Goal: Find contact information: Find contact information

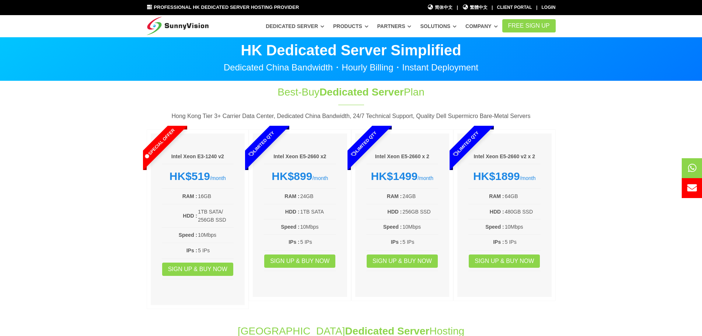
click at [56, 158] on section "Best-Buy Dedicated Server Plan Hong Kong Tier 3+ Carrier Data Center, Dedicated…" at bounding box center [351, 198] width 702 height 235
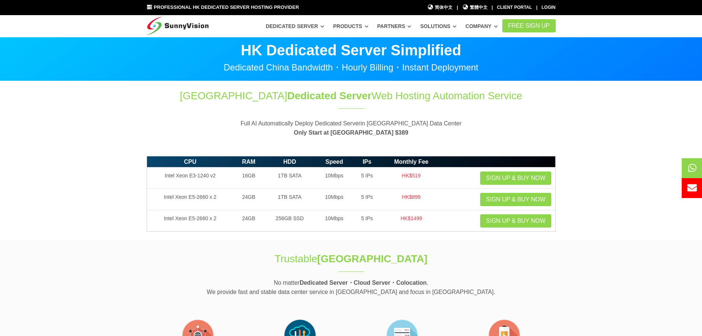
drag, startPoint x: 121, startPoint y: 146, endPoint x: 569, endPoint y: 251, distance: 460.5
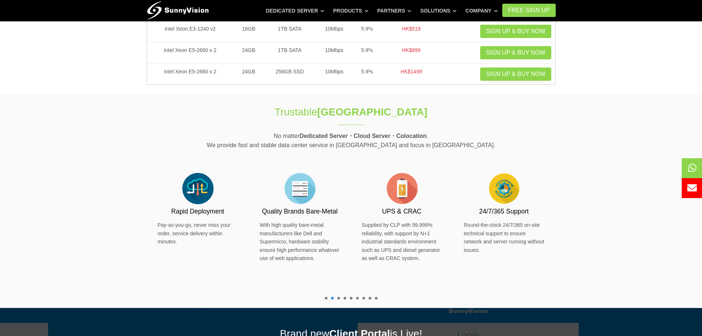
scroll to position [147, 0]
drag, startPoint x: 271, startPoint y: 115, endPoint x: 528, endPoint y: 126, distance: 257.5
click at [508, 121] on div "Trustable Hong Kong Data Center No matter Dedicated Server・Cloud Server・Colocat…" at bounding box center [351, 200] width 420 height 214
click at [615, 144] on section "Trustable Hong Kong Data Center No matter Dedicated Server・Cloud Server・Colocat…" at bounding box center [351, 200] width 702 height 214
click at [213, 148] on p "No matter Dedicated Server・Cloud Server・Colocation . We provide fast and stable…" at bounding box center [351, 140] width 409 height 19
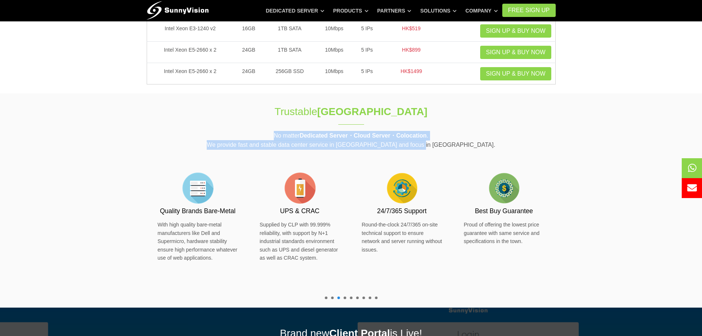
drag, startPoint x: 228, startPoint y: 137, endPoint x: 644, endPoint y: 143, distance: 416.1
click at [532, 152] on div "No matter Dedicated Server・Cloud Server・Colocation . We provide fast and stable…" at bounding box center [351, 143] width 420 height 24
click at [652, 144] on section "Trustable Hong Kong Data Center No matter Dedicated Server・Cloud Server・Colocat…" at bounding box center [351, 200] width 702 height 214
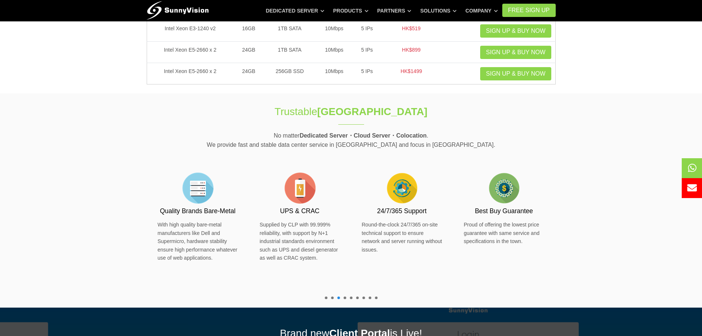
click at [300, 137] on p "No matter Dedicated Server・Cloud Server・Colocation . We provide fast and stable…" at bounding box center [351, 140] width 409 height 19
drag, startPoint x: 302, startPoint y: 137, endPoint x: 349, endPoint y: 137, distance: 47.2
click at [349, 137] on strong "Dedicated Server・Cloud Server・Colocation" at bounding box center [363, 135] width 127 height 6
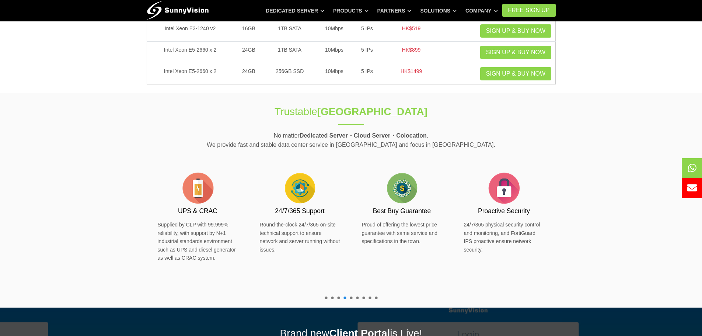
click at [373, 128] on div "Trustable Hong Kong Data Center No matter Dedicated Server・Cloud Server・Colocat…" at bounding box center [351, 200] width 420 height 214
drag, startPoint x: 355, startPoint y: 136, endPoint x: 392, endPoint y: 137, distance: 36.9
click at [392, 137] on strong "Dedicated Server・Cloud Server・Colocation" at bounding box center [363, 135] width 127 height 6
click at [486, 134] on p "No matter Dedicated Server・Cloud Server・Colocation . We provide fast and stable…" at bounding box center [351, 140] width 409 height 19
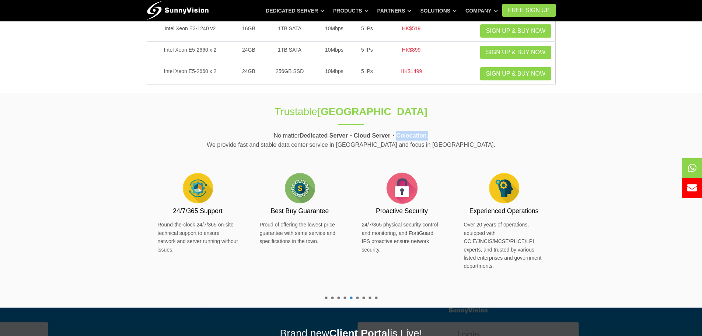
drag, startPoint x: 439, startPoint y: 136, endPoint x: 398, endPoint y: 139, distance: 41.0
click at [398, 139] on p "No matter Dedicated Server・Cloud Server・Colocation . We provide fast and stable…" at bounding box center [351, 140] width 409 height 19
click at [530, 143] on p "No matter Dedicated Server・Cloud Server・Colocation . We provide fast and stable…" at bounding box center [351, 140] width 409 height 19
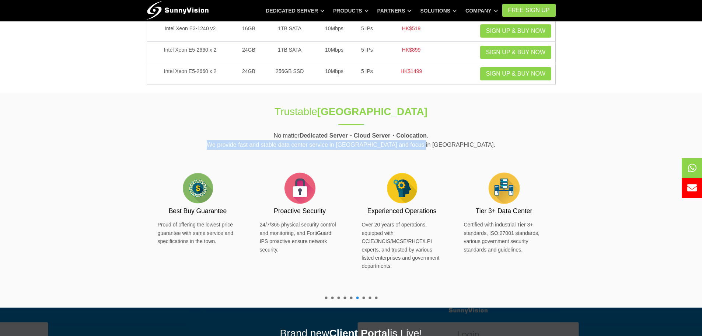
drag, startPoint x: 247, startPoint y: 145, endPoint x: 483, endPoint y: 144, distance: 235.9
click at [469, 148] on p "No matter Dedicated Server・Cloud Server・Colocation . We provide fast and stable…" at bounding box center [351, 140] width 409 height 19
click at [533, 142] on p "No matter Dedicated Server・Cloud Server・Colocation . We provide fast and stable…" at bounding box center [351, 140] width 409 height 19
click at [64, 211] on section "Trustable Hong Kong Data Center No matter Dedicated Server・Cloud Server・Colocat…" at bounding box center [351, 200] width 702 height 214
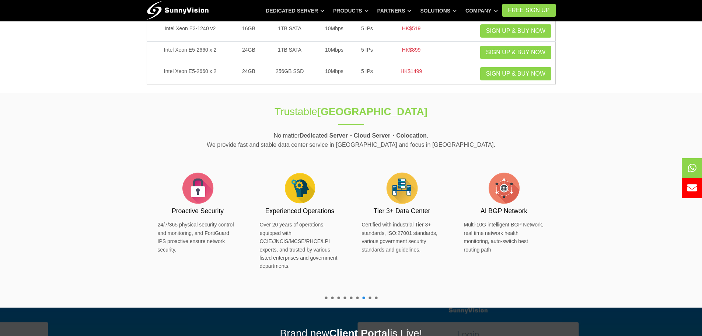
click at [589, 173] on section "Trustable Hong Kong Data Center No matter Dedicated Server・Cloud Server・Colocat…" at bounding box center [351, 200] width 702 height 214
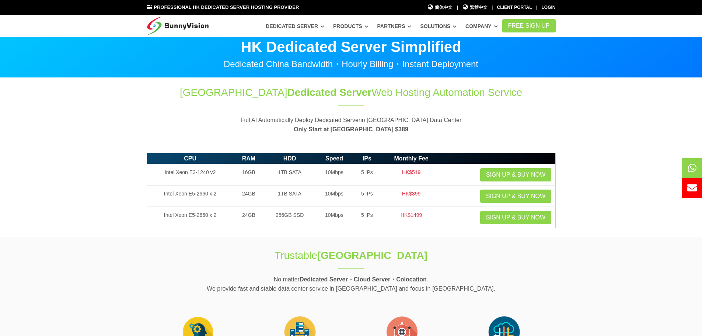
scroll to position [0, 0]
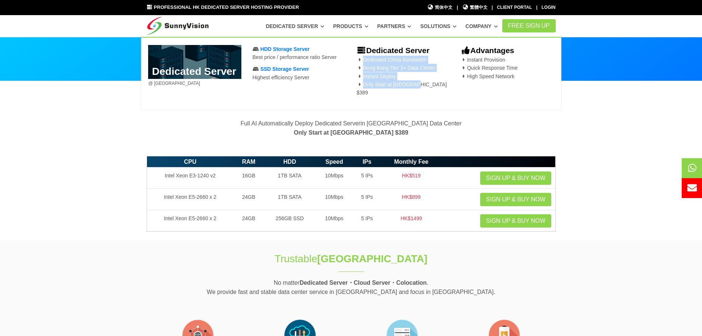
drag, startPoint x: 364, startPoint y: 59, endPoint x: 428, endPoint y: 84, distance: 68.6
click at [428, 84] on p "Dedicated China Bandwidth Hong Kong Tier 3+ Data Center Instant Deploy Only Sta…" at bounding box center [402, 76] width 93 height 41
click at [431, 84] on p "Dedicated China Bandwidth Hong Kong Tier 3+ Data Center Instant Deploy Only Sta…" at bounding box center [402, 76] width 93 height 41
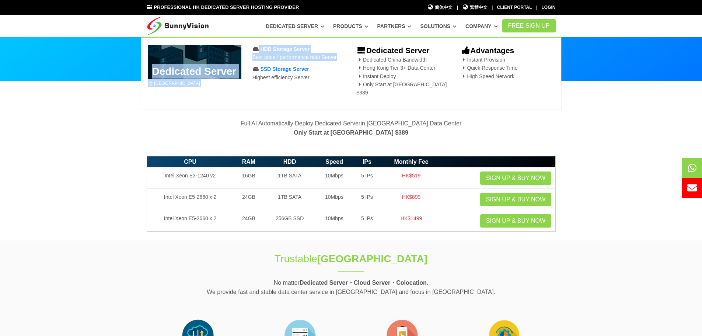
drag, startPoint x: 247, startPoint y: 57, endPoint x: 348, endPoint y: 65, distance: 102.0
click at [350, 58] on div "Dedicated Server @ Hong Kong Data Center HDD Storage Server Best price / perfor…" at bounding box center [351, 73] width 416 height 57
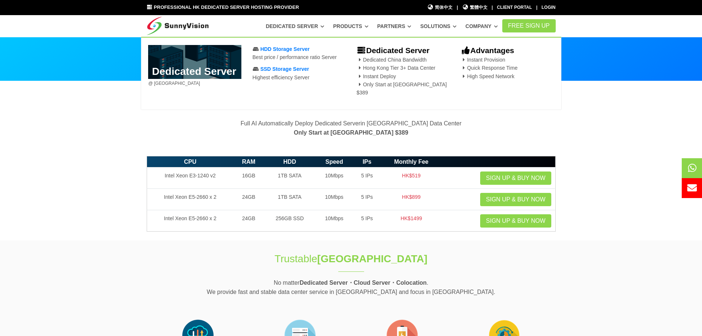
click at [322, 87] on div "HDD Storage Server Best price / performance ratio Server SSD Storage Server Hig…" at bounding box center [299, 73] width 104 height 57
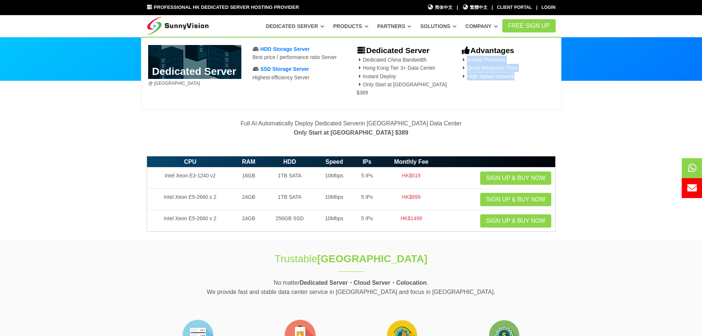
drag, startPoint x: 466, startPoint y: 60, endPoint x: 575, endPoint y: 106, distance: 118.8
click at [533, 79] on p "Instant Provision Quick Response Time High Speed Network" at bounding box center [507, 68] width 93 height 25
click at [618, 132] on section "Hong Kong Dedicated Server Web Hosting Automation Service Full AI Automatically…" at bounding box center [351, 116] width 702 height 71
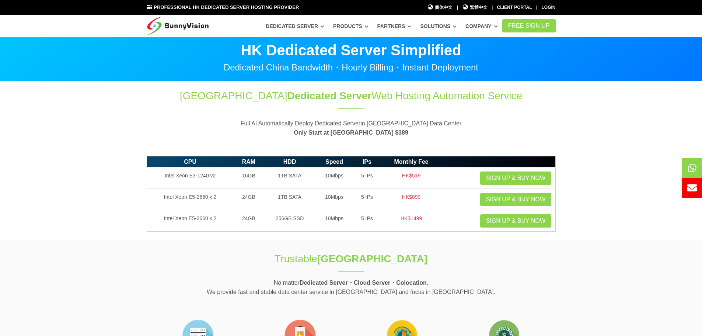
click at [373, 144] on section "Hong Kong Dedicated Server Web Hosting Automation Service Full AI Automatically…" at bounding box center [351, 116] width 702 height 71
click at [615, 152] on section "CPU RAM HDD Speed IPs Monthly Fee Intel Xeon E3-1240 v2 16GB 1TB SATA 10Mbps 5 …" at bounding box center [351, 196] width 702 height 88
click at [599, 166] on section "CPU RAM HDD Speed IPs Monthly Fee Intel Xeon E3-1240 v2 16GB 1TB SATA 10Mbps 5 …" at bounding box center [351, 196] width 702 height 88
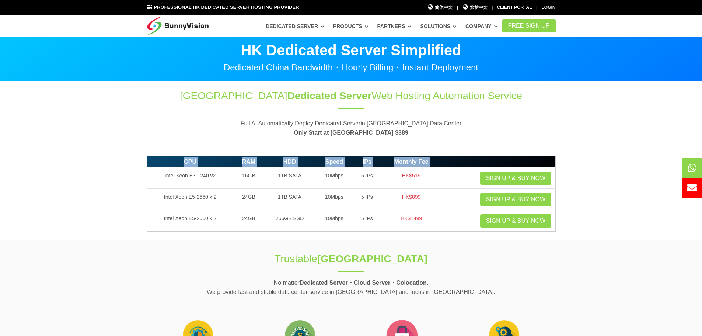
drag, startPoint x: 156, startPoint y: 177, endPoint x: 583, endPoint y: 235, distance: 431.0
click at [564, 235] on section "CPU RAM HDD Speed IPs Monthly Fee Intel Xeon E3-1240 v2 16GB 1TB SATA 10Mbps 5 …" at bounding box center [351, 196] width 702 height 88
click at [603, 235] on section "CPU RAM HDD Speed IPs Monthly Fee Intel Xeon E3-1240 v2 16GB 1TB SATA 10Mbps 5 …" at bounding box center [351, 196] width 702 height 88
drag, startPoint x: 248, startPoint y: 258, endPoint x: 541, endPoint y: 268, distance: 293.2
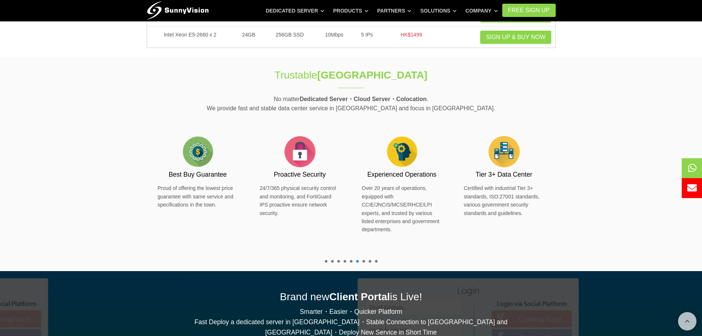
click at [97, 232] on section "Trustable Hong Kong Data Center No matter Dedicated Server・Cloud Server・Colocat…" at bounding box center [351, 164] width 702 height 214
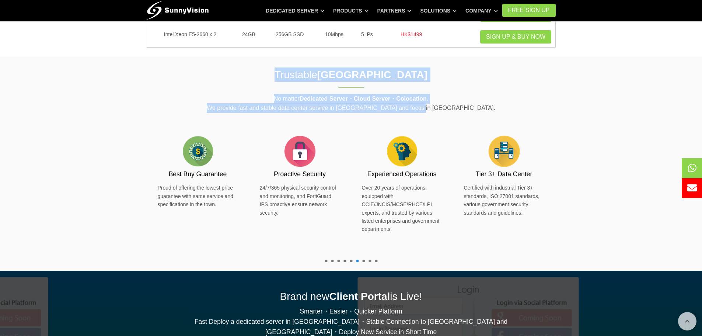
drag, startPoint x: 257, startPoint y: 74, endPoint x: 594, endPoint y: 114, distance: 339.2
click at [542, 112] on div "Trustable Hong Kong Data Center No matter Dedicated Server・Cloud Server・Colocat…" at bounding box center [351, 163] width 420 height 214
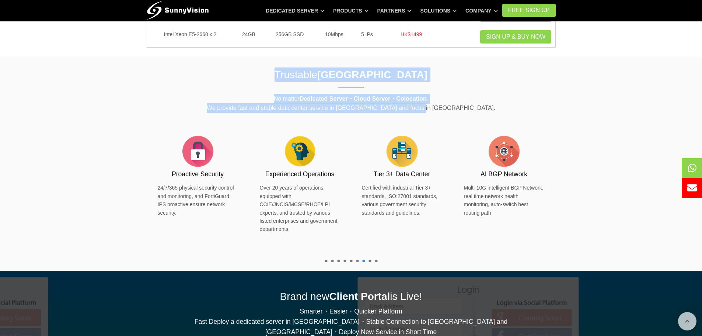
click at [594, 114] on section "Trustable Hong Kong Data Center No matter Dedicated Server・Cloud Server・Colocat…" at bounding box center [351, 163] width 702 height 214
click at [610, 114] on section "Trustable Hong Kong Data Center No matter Dedicated Server・Cloud Server・Colocat…" at bounding box center [351, 163] width 702 height 214
click at [270, 102] on p "No matter Dedicated Server・Cloud Server・Colocation . We provide fast and stable…" at bounding box center [351, 103] width 409 height 19
drag, startPoint x: 273, startPoint y: 74, endPoint x: 592, endPoint y: 109, distance: 321.1
click at [480, 108] on div "Trustable Hong Kong Data Center No matter Dedicated Server・Cloud Server・Colocat…" at bounding box center [351, 163] width 420 height 214
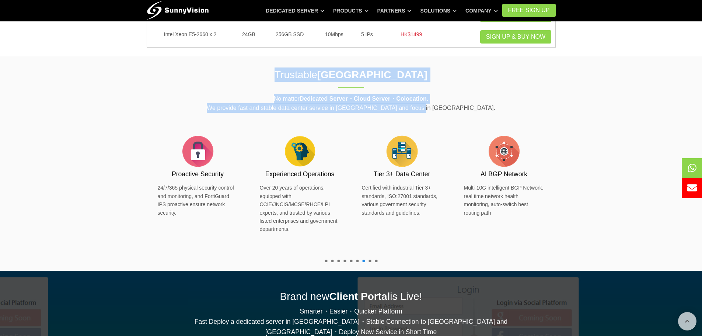
click at [592, 109] on section "Trustable Hong Kong Data Center No matter Dedicated Server・Cloud Server・Colocat…" at bounding box center [351, 163] width 702 height 214
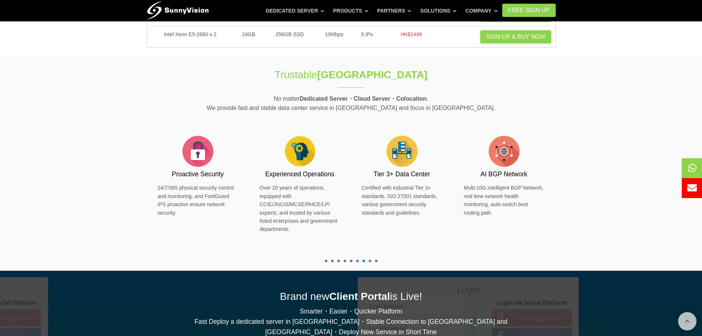
click at [610, 166] on section "Trustable Hong Kong Data Center No matter Dedicated Server・Cloud Server・Colocat…" at bounding box center [351, 163] width 702 height 214
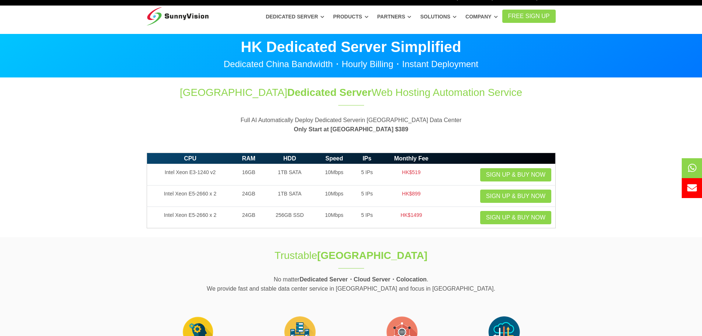
scroll to position [0, 0]
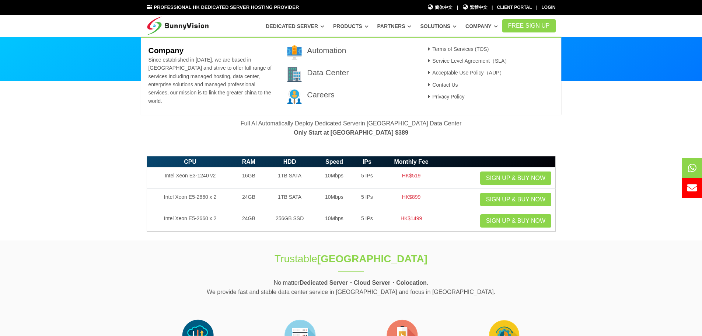
click at [480, 27] on link "Company" at bounding box center [481, 26] width 32 height 13
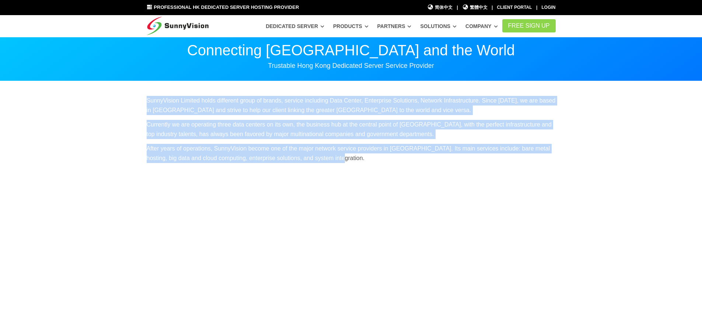
drag, startPoint x: 115, startPoint y: 103, endPoint x: 471, endPoint y: 163, distance: 360.9
click at [471, 163] on section "SunnyVision Limited holds different group of brands, service including Data Cen…" at bounding box center [351, 296] width 702 height 431
click at [470, 162] on p "After years of operations, SunnyVision become one of the major network service …" at bounding box center [351, 153] width 409 height 19
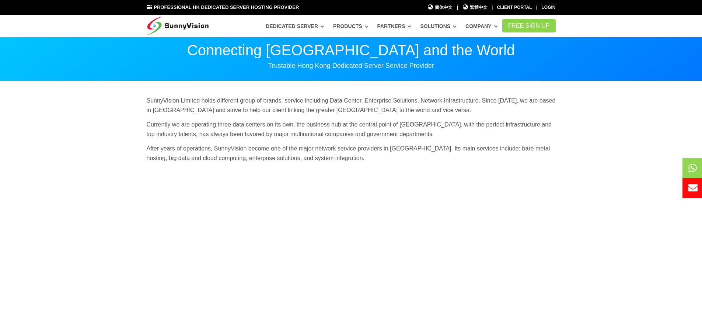
click at [385, 164] on div "SunnyVision Limited holds different group of brands, service including Data Cen…" at bounding box center [351, 132] width 420 height 72
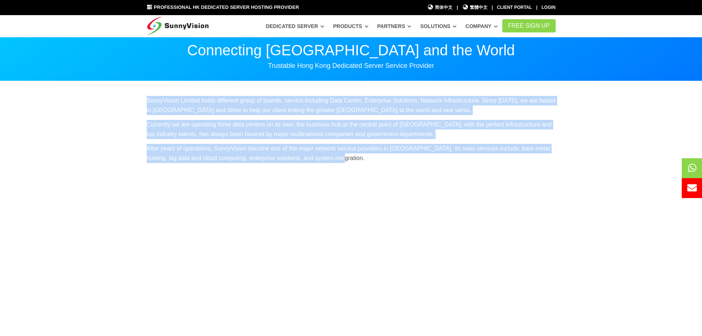
drag, startPoint x: 126, startPoint y: 98, endPoint x: 463, endPoint y: 160, distance: 342.4
click at [525, 163] on section "SunnyVision Limited holds different group of brands, service including Data Cen…" at bounding box center [351, 296] width 702 height 431
click at [461, 160] on p "After years of operations, SunnyVision become one of the major network service …" at bounding box center [351, 153] width 409 height 19
drag, startPoint x: 402, startPoint y: 161, endPoint x: 145, endPoint y: 98, distance: 264.5
click at [145, 98] on div "SunnyVision Limited holds different group of brands, service including Data Cen…" at bounding box center [351, 132] width 420 height 72
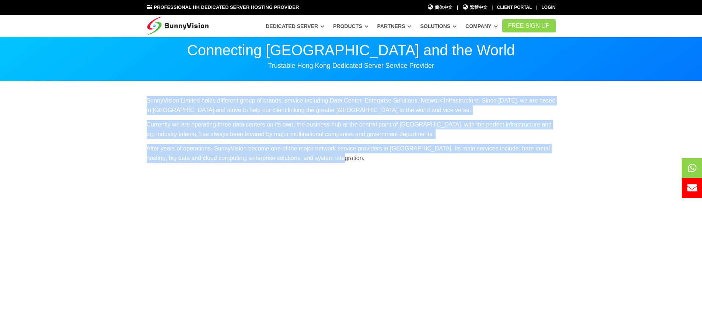
click at [213, 122] on p "Currently we are operating three data centers on its own, the business hub at t…" at bounding box center [351, 129] width 409 height 19
drag, startPoint x: 143, startPoint y: 98, endPoint x: 505, endPoint y: 157, distance: 366.3
click at [500, 158] on div "SunnyVision Limited holds different group of brands, service including Data Cen…" at bounding box center [351, 132] width 420 height 72
click at [520, 155] on p "After years of operations, SunnyVision become one of the major network service …" at bounding box center [351, 153] width 409 height 19
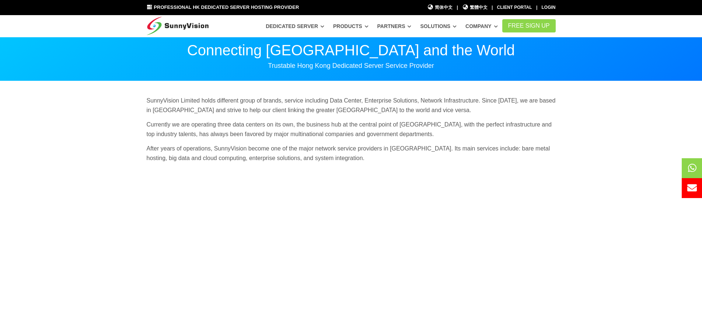
click at [449, 160] on p "After years of operations, SunnyVision become one of the major network service …" at bounding box center [351, 153] width 409 height 19
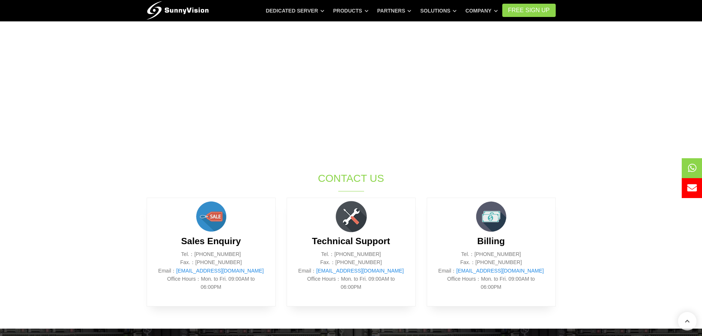
scroll to position [184, 0]
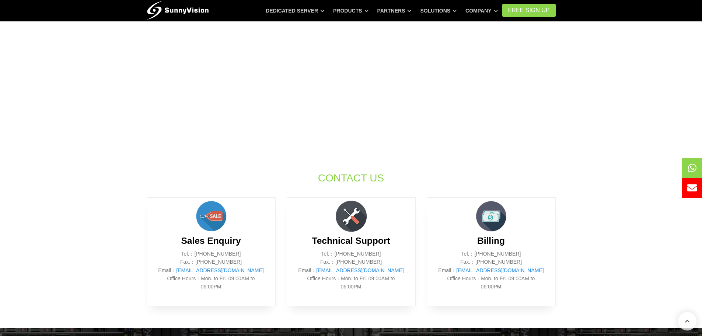
click at [628, 121] on section "SunnyVision Limited holds different group of brands, service including Data Cen…" at bounding box center [351, 112] width 702 height 431
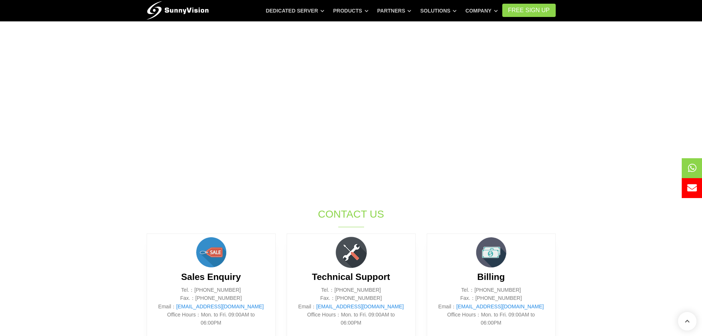
scroll to position [147, 0]
click at [37, 144] on section "SunnyVision Limited holds different group of brands, service including Data Cen…" at bounding box center [351, 149] width 702 height 431
click at [71, 145] on section "SunnyVision Limited holds different group of brands, service including Data Cen…" at bounding box center [351, 149] width 702 height 431
